Goal: Check status

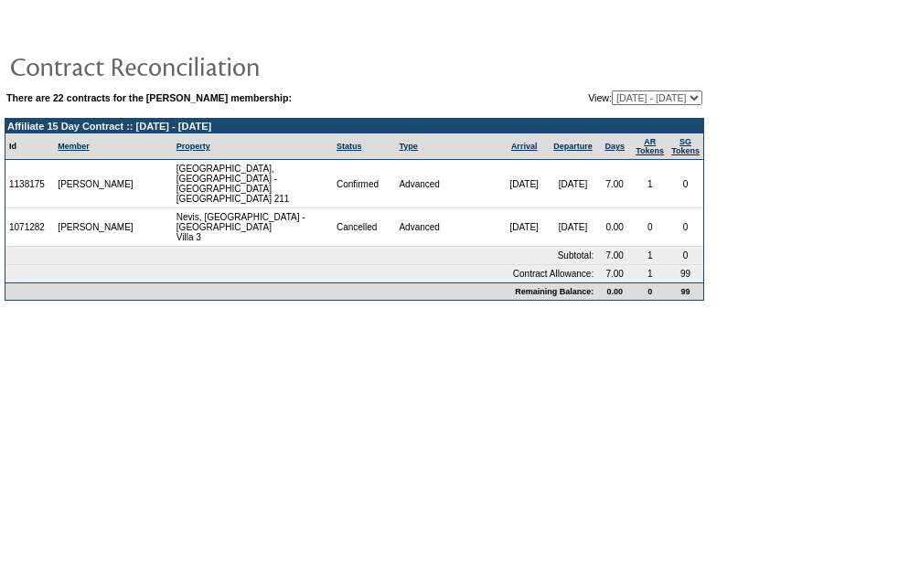
click at [643, 101] on select "[DATE] - [DATE] [DATE] - [DATE] [DATE] - [DATE] [DATE] - [DATE] [DATE] - [DATE]…" at bounding box center [657, 97] width 90 height 15
select select "76123"
click at [612, 91] on select "[DATE] - [DATE] [DATE] - [DATE] [DATE] - [DATE] [DATE] - [DATE] [DATE] - [DATE]…" at bounding box center [657, 97] width 90 height 15
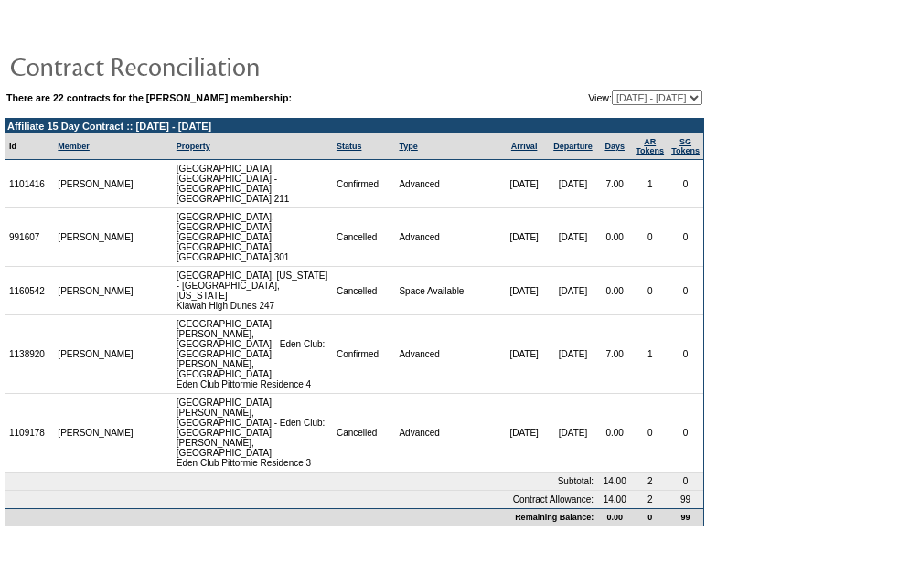
click at [655, 102] on select "[DATE] - [DATE] [DATE] - [DATE] [DATE] - [DATE] [DATE] - [DATE] [DATE] - [DATE]…" at bounding box center [657, 97] width 90 height 15
select select "81914"
click at [612, 91] on select "[DATE] - [DATE] [DATE] - [DATE] [DATE] - [DATE] [DATE] - [DATE] [DATE] - [DATE]…" at bounding box center [657, 97] width 90 height 15
